Goal: Information Seeking & Learning: Find specific fact

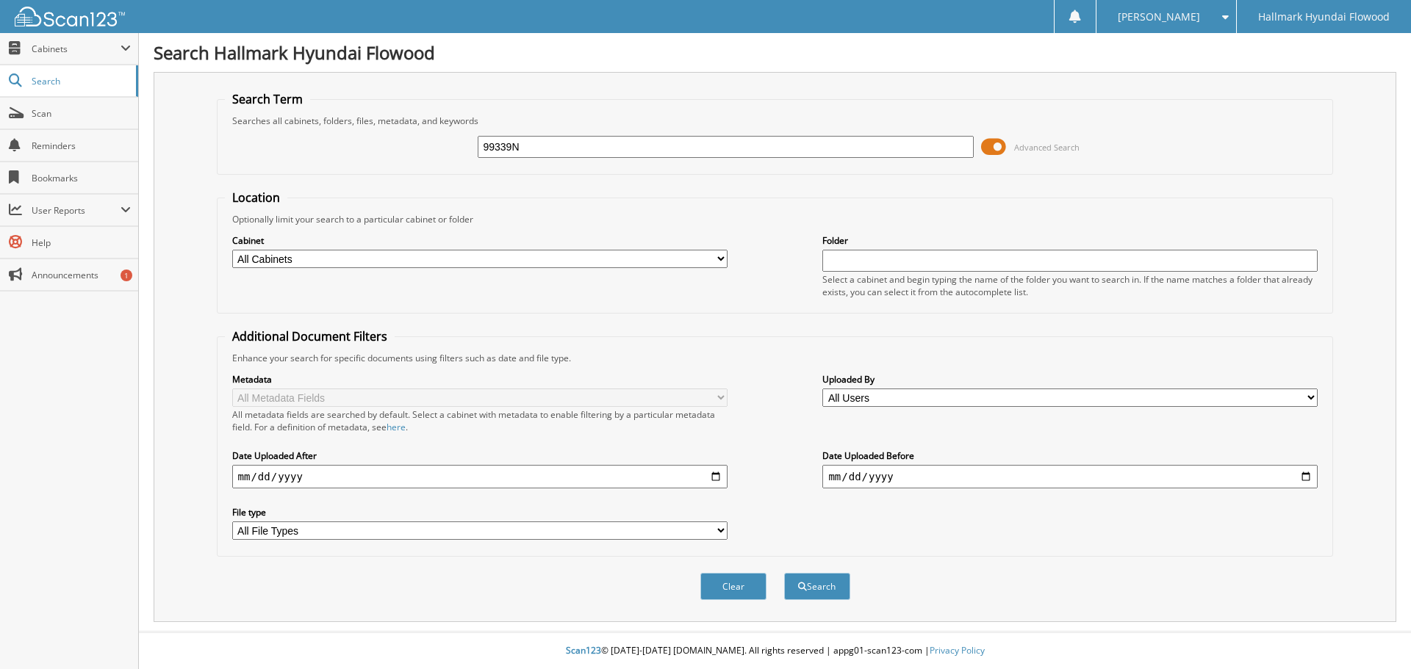
type input "99339N"
click at [784, 573] on button "Search" at bounding box center [817, 586] width 66 height 27
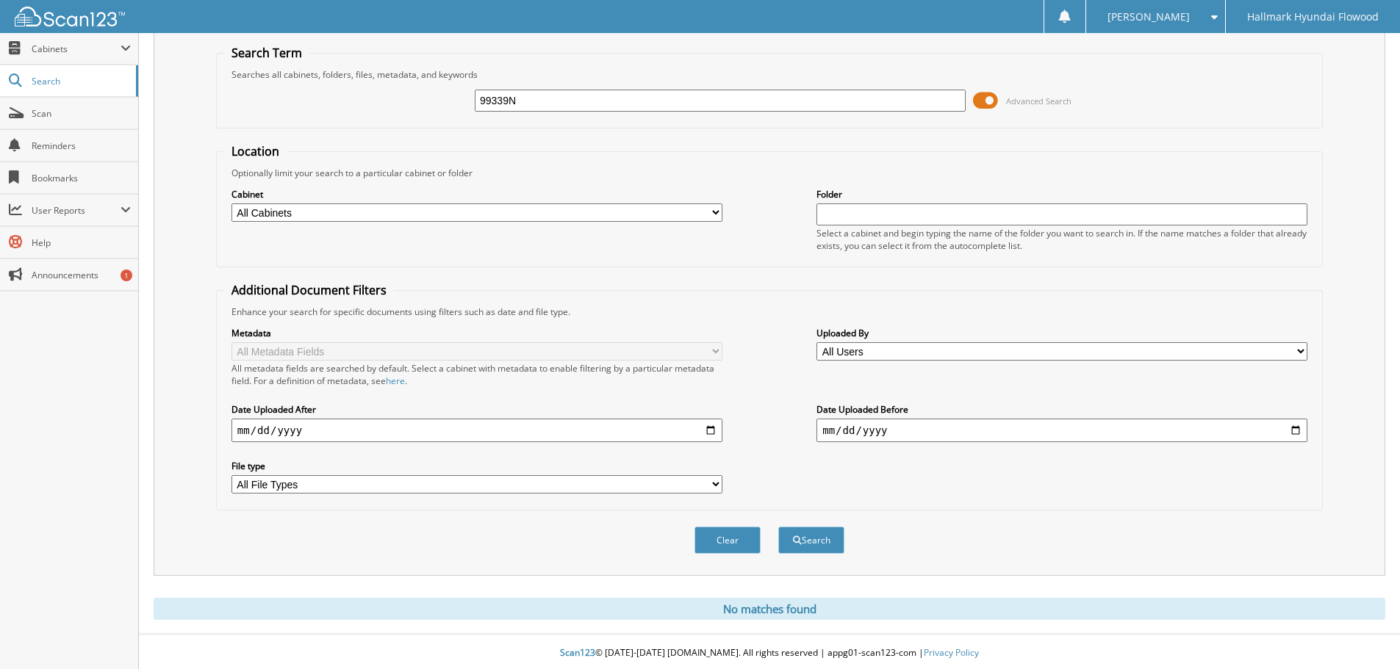
scroll to position [49, 0]
click at [825, 533] on button "Search" at bounding box center [811, 538] width 66 height 27
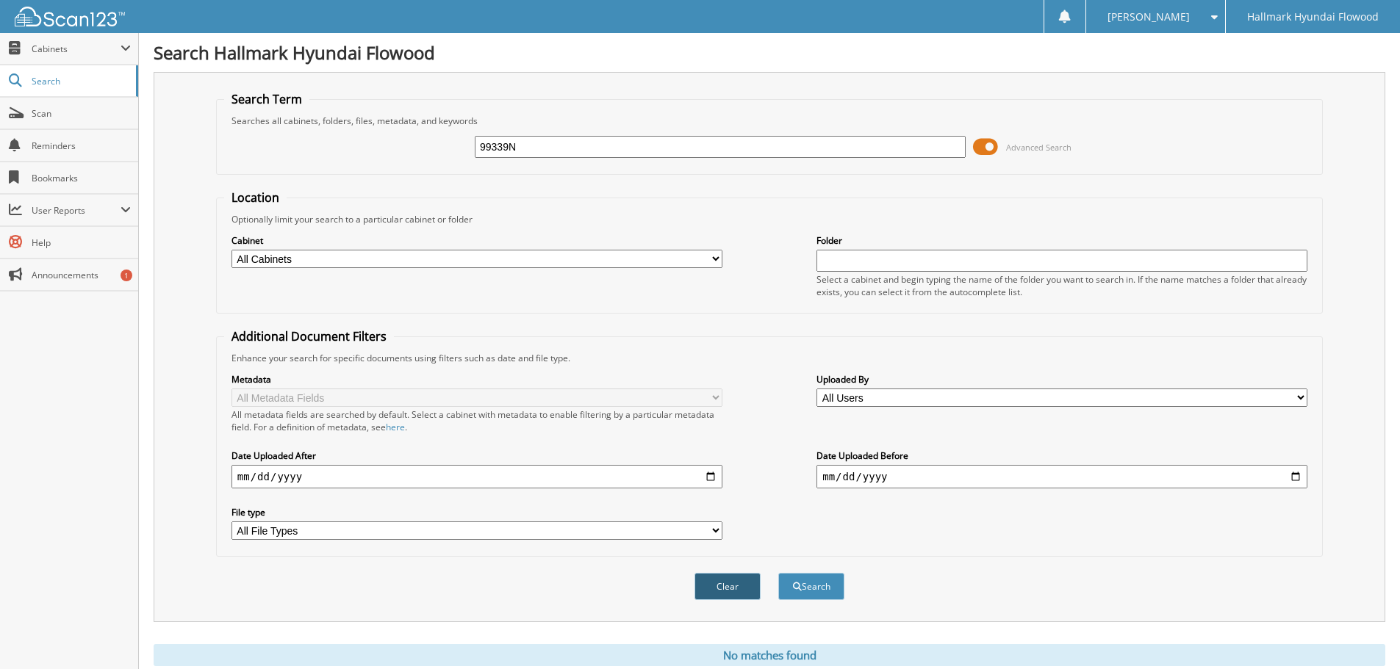
click at [710, 592] on button "Clear" at bounding box center [727, 586] width 66 height 27
